Goal: Find specific page/section: Find specific page/section

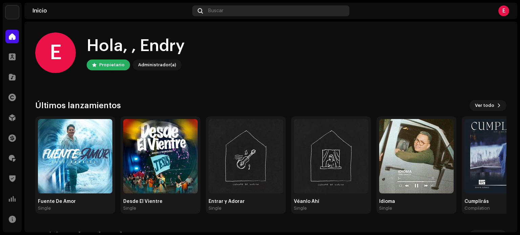
click at [236, 13] on div "Buscar" at bounding box center [270, 10] width 157 height 11
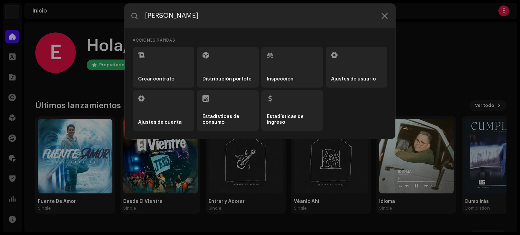
type input "[PERSON_NAME]"
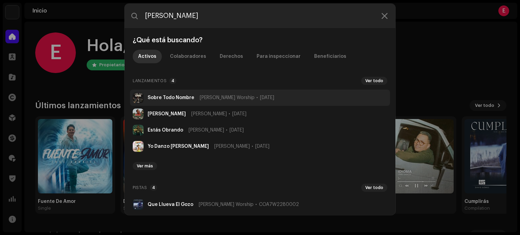
click at [168, 100] on strong "Sobre Todo Nombre" at bounding box center [171, 97] width 47 height 5
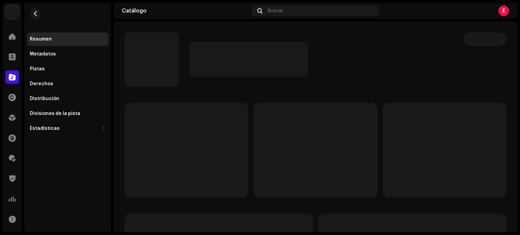
click at [504, 13] on div "E" at bounding box center [503, 10] width 11 height 11
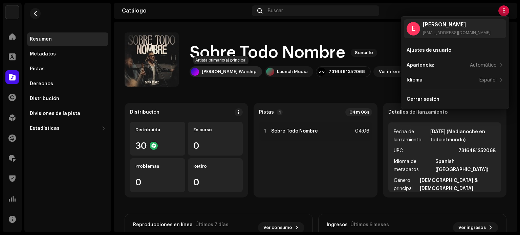
click at [229, 70] on div "[PERSON_NAME] Worship" at bounding box center [229, 71] width 55 height 5
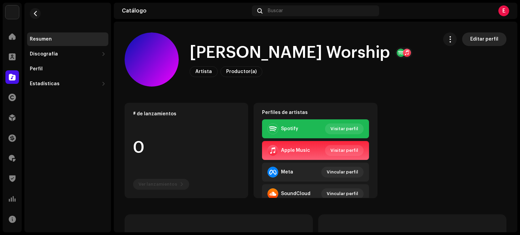
click at [484, 40] on span "Editar perfil" at bounding box center [484, 40] width 28 height 14
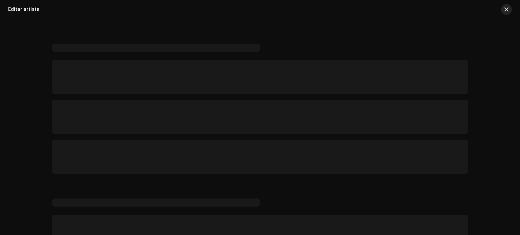
click at [509, 5] on button "button" at bounding box center [506, 9] width 11 height 11
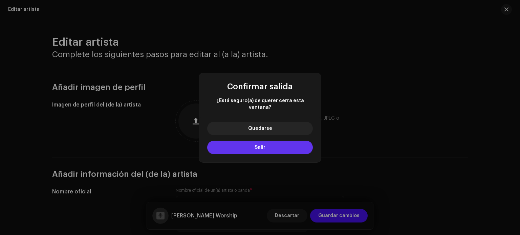
click at [265, 145] on button "Salir" at bounding box center [260, 148] width 106 height 14
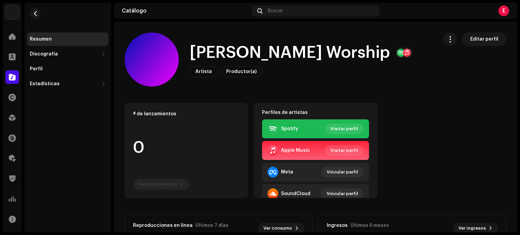
click at [498, 13] on div "E" at bounding box center [445, 10] width 127 height 11
click at [500, 13] on div "E" at bounding box center [503, 10] width 11 height 11
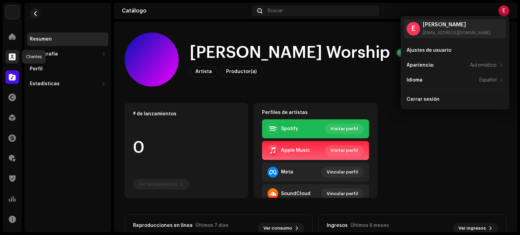
click at [13, 56] on span at bounding box center [12, 56] width 7 height 5
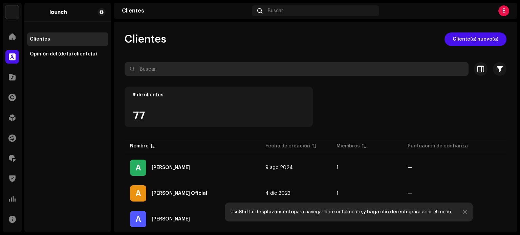
click at [162, 70] on input "text" at bounding box center [297, 69] width 344 height 14
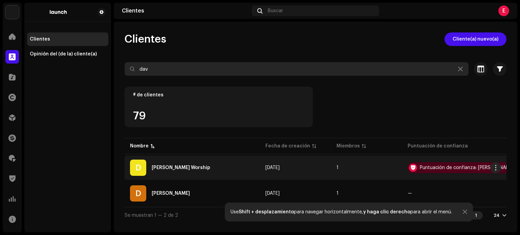
type input "dav"
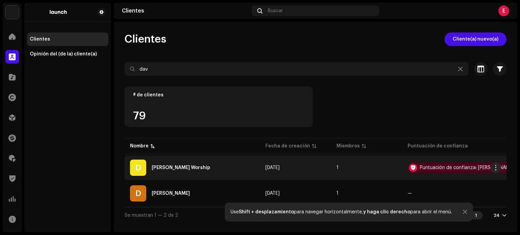
click at [169, 171] on div "D [PERSON_NAME] Worship" at bounding box center [192, 168] width 125 height 16
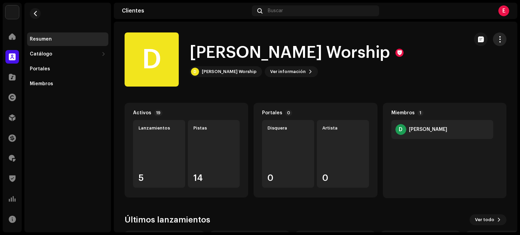
click at [493, 43] on button "button" at bounding box center [500, 40] width 14 height 14
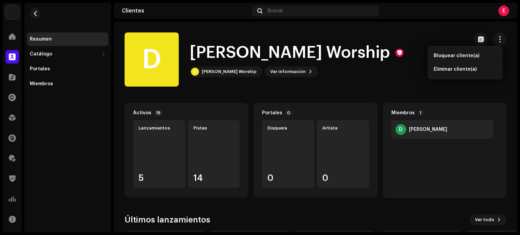
click at [435, 92] on clients-catalog-details-overview "D [PERSON_NAME] Worship D [PERSON_NAME] Worship D [PERSON_NAME] Worship Ver inf…" at bounding box center [316, 181] width 404 height 318
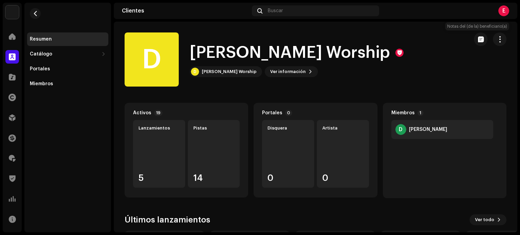
click at [483, 34] on p-button at bounding box center [481, 40] width 14 height 14
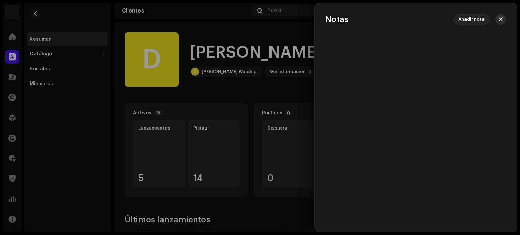
click at [500, 20] on span "button" at bounding box center [501, 19] width 4 height 5
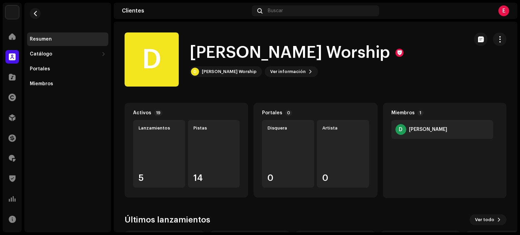
click at [507, 10] on div "E" at bounding box center [503, 10] width 11 height 11
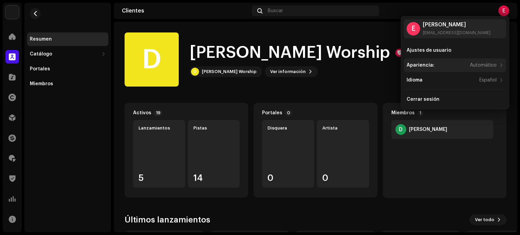
click at [437, 63] on div "Apariencia: Automático" at bounding box center [452, 65] width 90 height 5
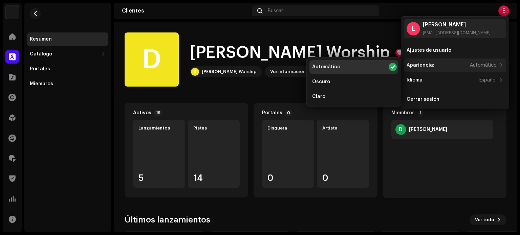
click at [437, 63] on div "Apariencia: Automático" at bounding box center [452, 65] width 90 height 5
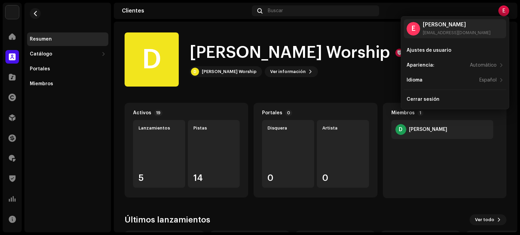
click at [370, 87] on clients-catalog-details-overview "D [PERSON_NAME] Worship D [PERSON_NAME] Worship D [PERSON_NAME] Worship Ver inf…" at bounding box center [316, 181] width 404 height 318
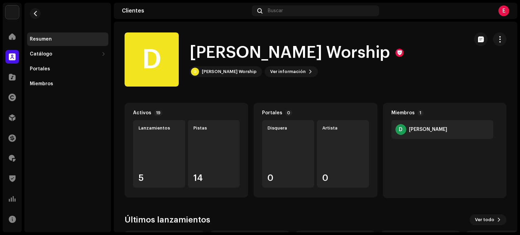
click at [504, 11] on div "E" at bounding box center [503, 10] width 11 height 11
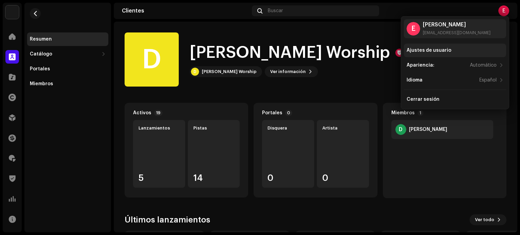
click at [450, 50] on div "Ajustes de usuario" at bounding box center [455, 50] width 97 height 5
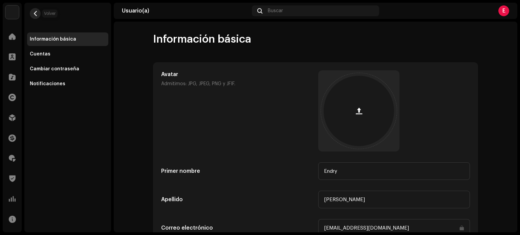
click at [38, 14] on button "button" at bounding box center [35, 13] width 11 height 11
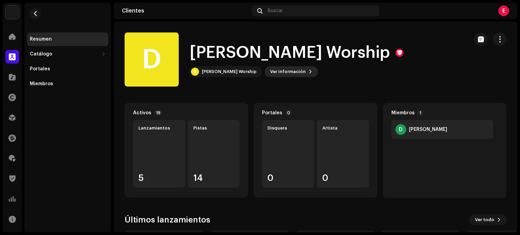
click at [296, 71] on button "Ver información" at bounding box center [291, 71] width 53 height 11
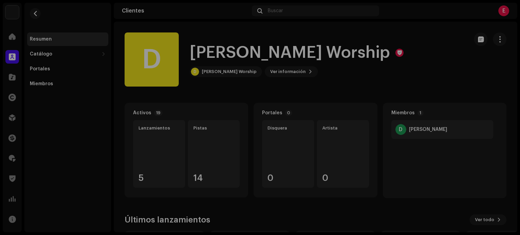
click at [380, 54] on div "D [PERSON_NAME] Worship 677086 ID del (de la) beneficiario(a) 744055 Creado en …" at bounding box center [260, 117] width 520 height 235
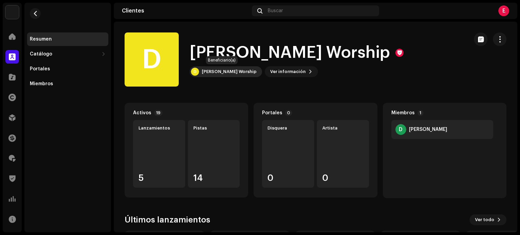
click at [222, 70] on div "[PERSON_NAME] Worship" at bounding box center [229, 71] width 55 height 5
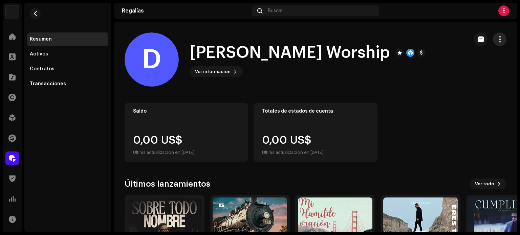
click at [497, 39] on span "button" at bounding box center [500, 39] width 6 height 5
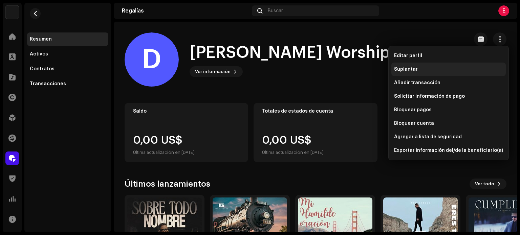
click at [422, 70] on div "Suplantar" at bounding box center [448, 69] width 109 height 5
